Goal: Navigation & Orientation: Find specific page/section

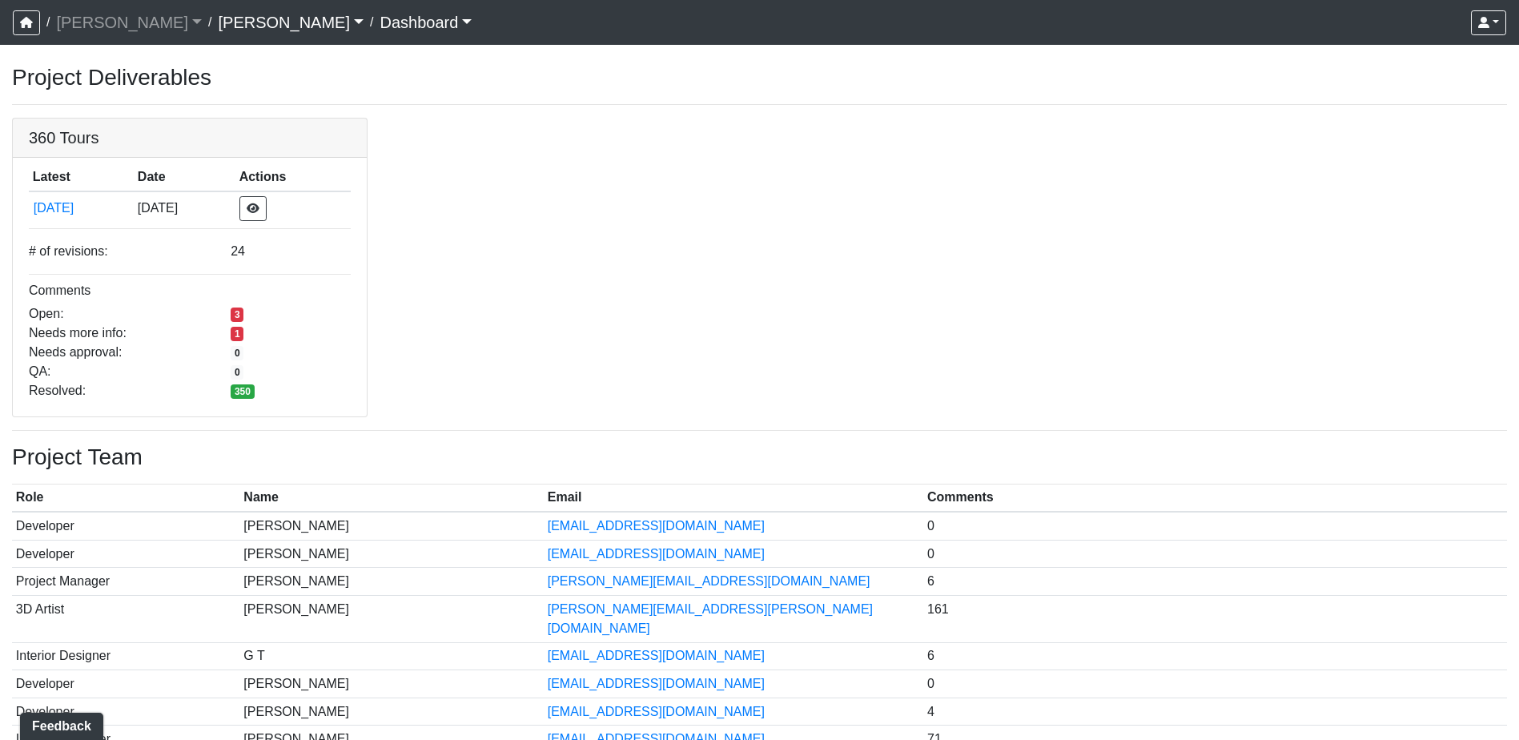
click at [218, 24] on link "[PERSON_NAME]" at bounding box center [291, 22] width 146 height 32
click at [219, 58] on link "[PERSON_NAME]" at bounding box center [325, 60] width 212 height 26
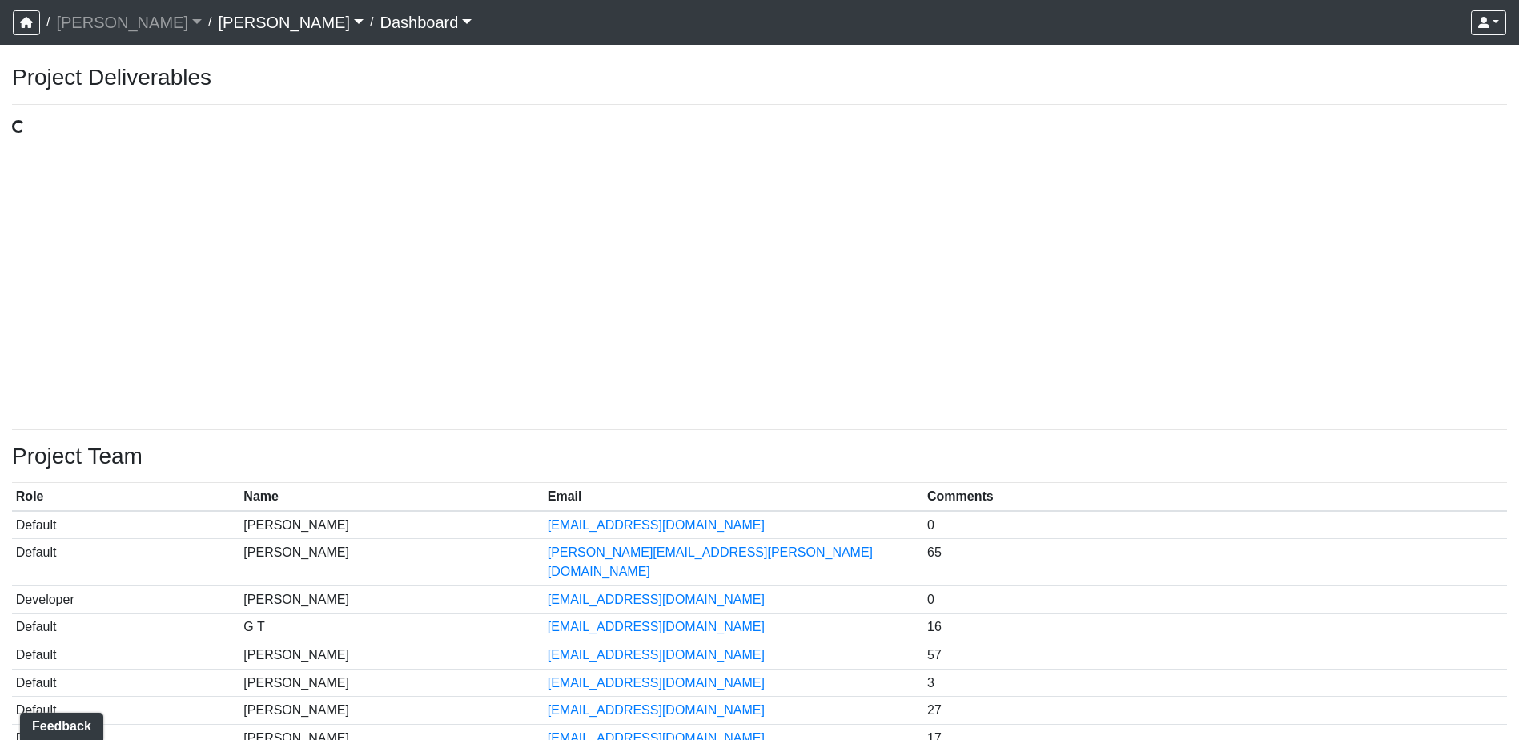
click at [218, 21] on link "[PERSON_NAME]" at bounding box center [291, 22] width 146 height 32
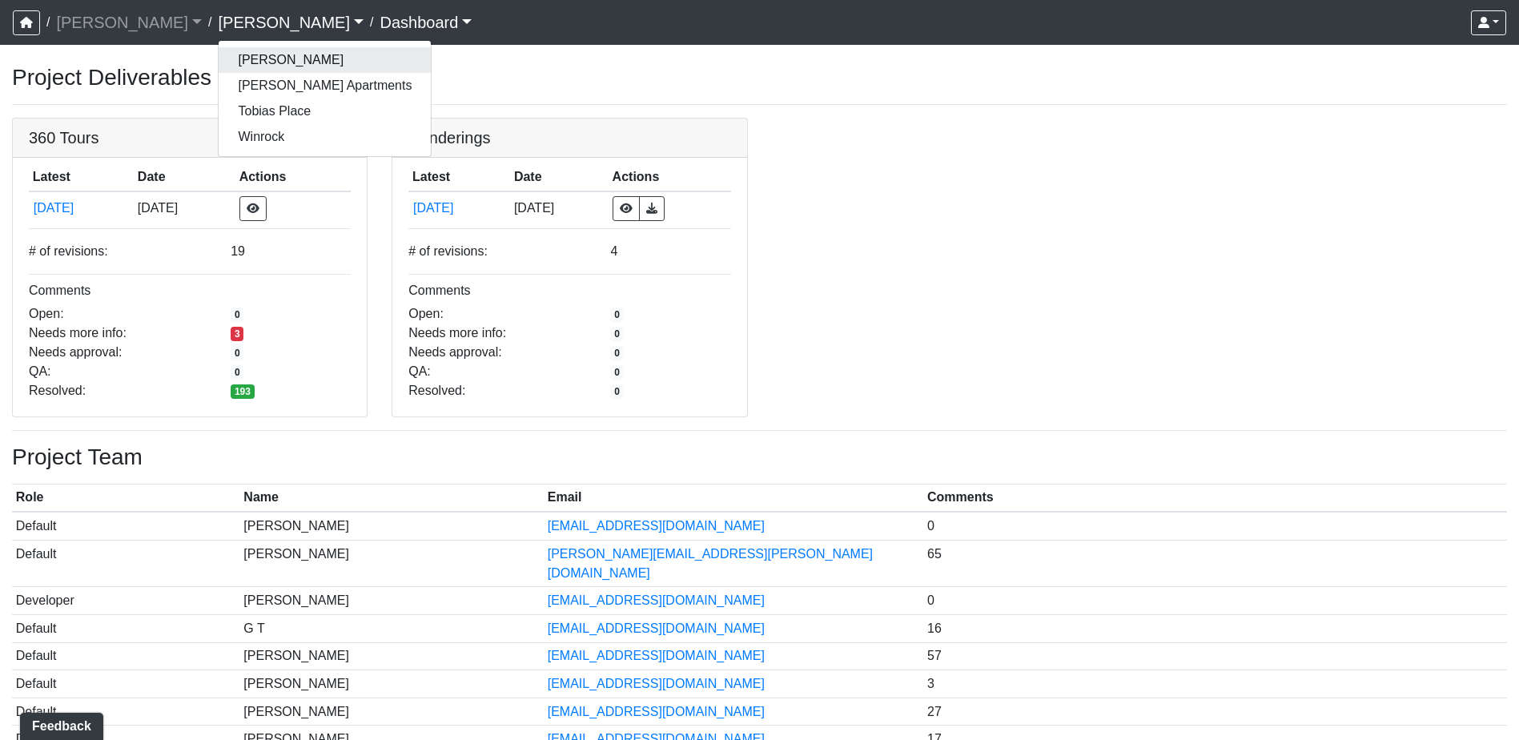
click at [219, 57] on link "[PERSON_NAME]" at bounding box center [325, 60] width 212 height 26
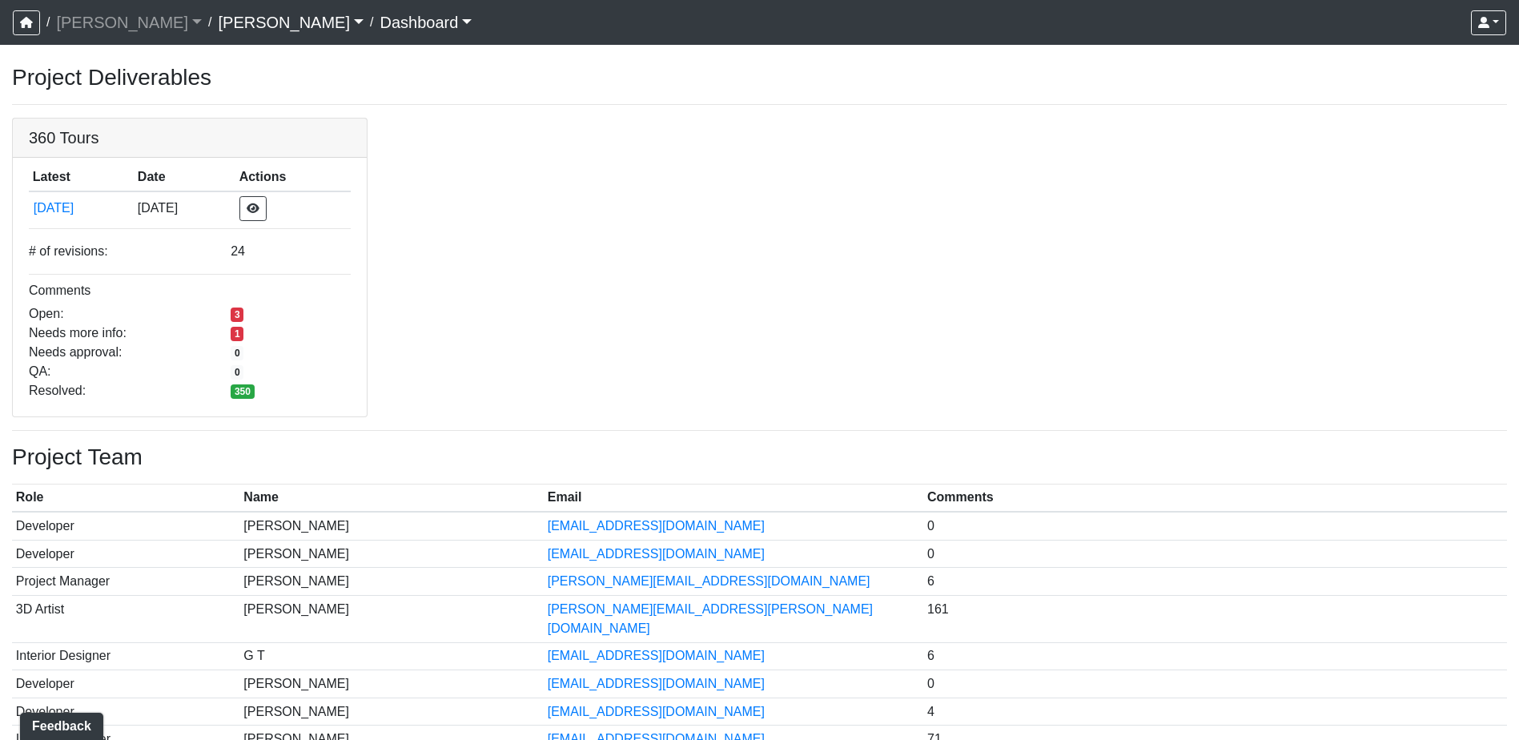
drag, startPoint x: 557, startPoint y: 188, endPoint x: 549, endPoint y: 144, distance: 44.8
click at [557, 188] on div "360 Tours Latest Date Actions 7/30/2025 7/30/2025 # of revisions: 24 Comments O…" at bounding box center [759, 267] width 1519 height 299
